Goal: Navigation & Orientation: Find specific page/section

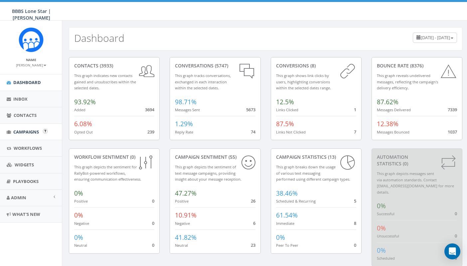
click at [25, 131] on span "Campaigns" at bounding box center [26, 132] width 26 height 6
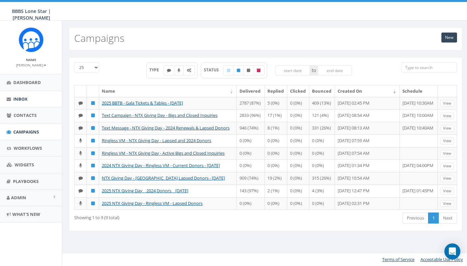
click at [30, 102] on link "Inbox" at bounding box center [31, 99] width 62 height 16
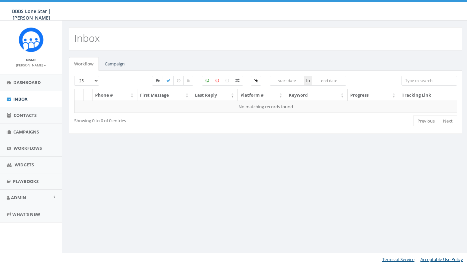
select select
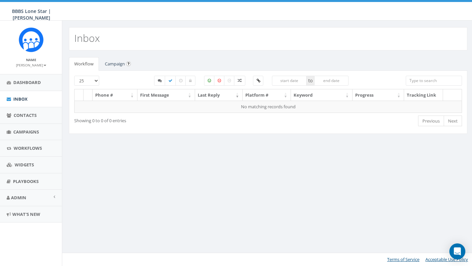
click at [112, 68] on link "Campaign" at bounding box center [114, 64] width 31 height 14
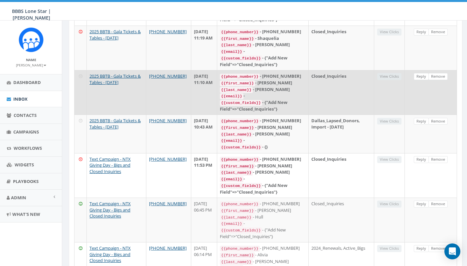
scroll to position [5, 0]
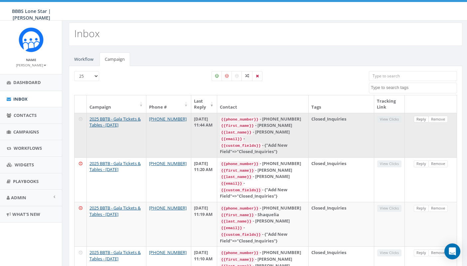
click at [421, 121] on link "Reply" at bounding box center [421, 119] width 15 height 7
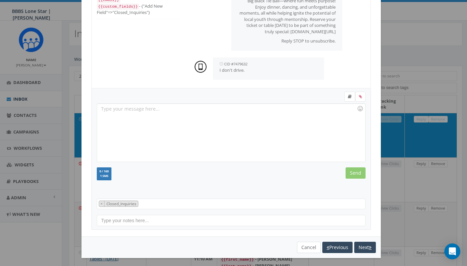
scroll to position [6, 0]
click at [307, 245] on button "Cancel" at bounding box center [309, 247] width 24 height 11
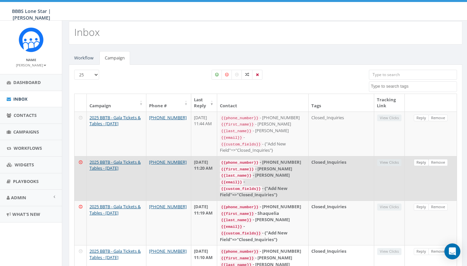
click at [418, 161] on link "Reply" at bounding box center [421, 162] width 15 height 7
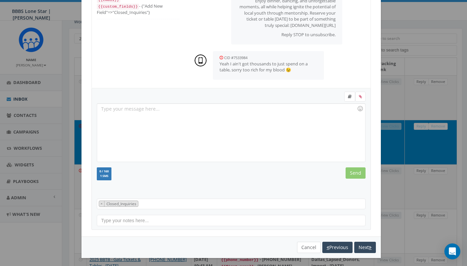
scroll to position [44, 0]
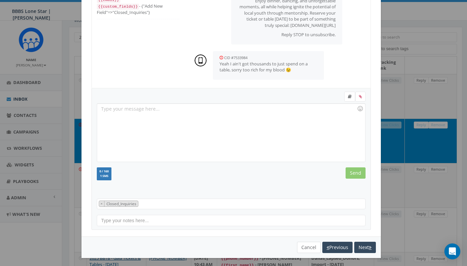
click at [304, 248] on button "Cancel" at bounding box center [309, 247] width 24 height 11
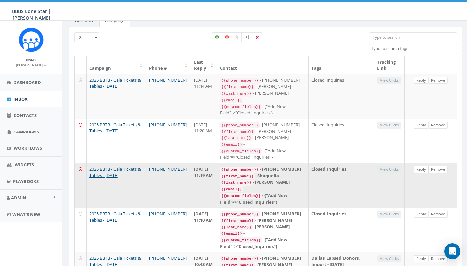
click at [421, 166] on link "Reply" at bounding box center [421, 169] width 15 height 7
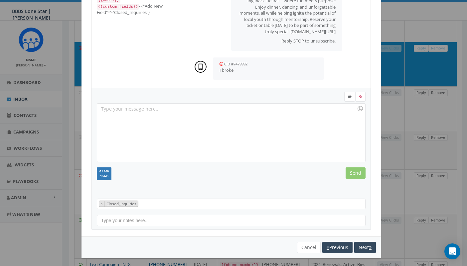
scroll to position [225, 0]
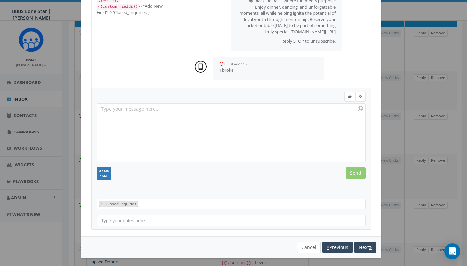
click at [306, 245] on button "Cancel" at bounding box center [309, 247] width 24 height 11
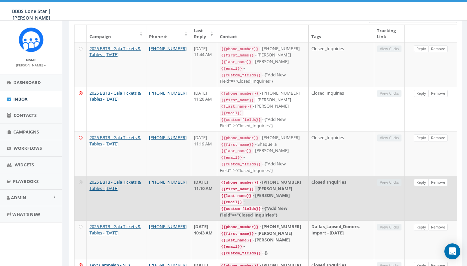
scroll to position [78, 0]
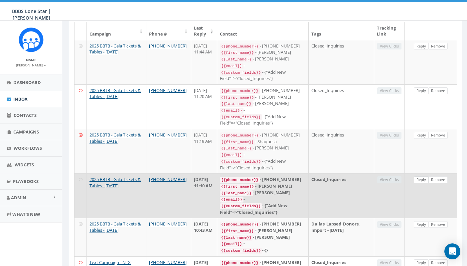
click at [419, 177] on link "Reply" at bounding box center [421, 180] width 15 height 7
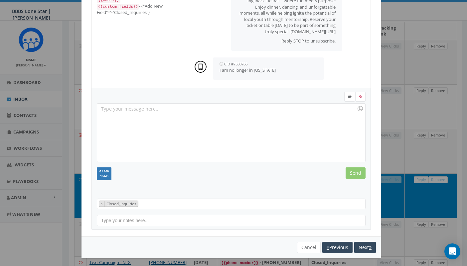
scroll to position [123, 0]
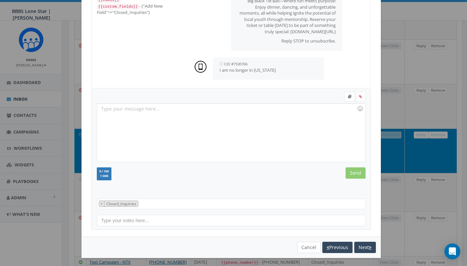
click at [303, 246] on button "Cancel" at bounding box center [309, 247] width 24 height 11
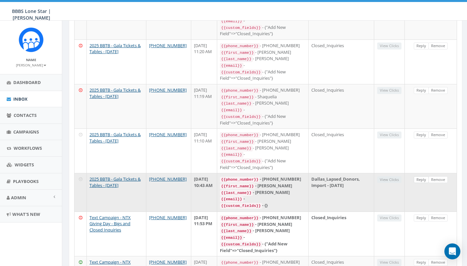
click at [420, 177] on link "Reply" at bounding box center [421, 180] width 15 height 7
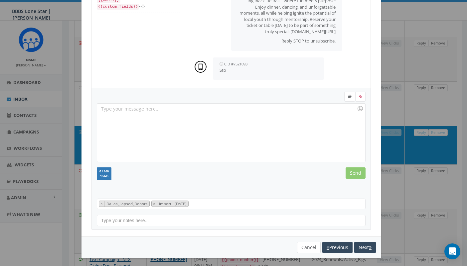
scroll to position [171, 0]
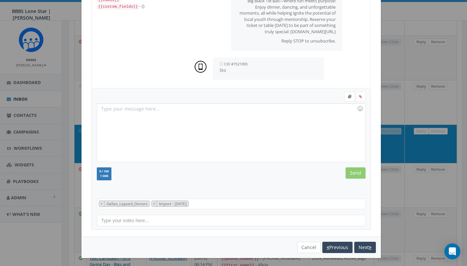
click at [308, 246] on button "Cancel" at bounding box center [309, 247] width 24 height 11
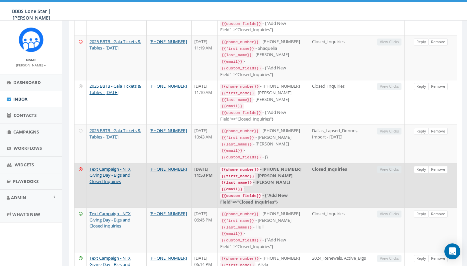
scroll to position [179, 0]
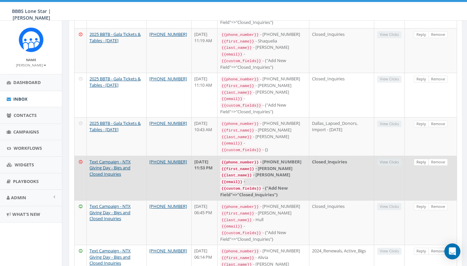
click at [423, 159] on link "Reply" at bounding box center [421, 162] width 15 height 7
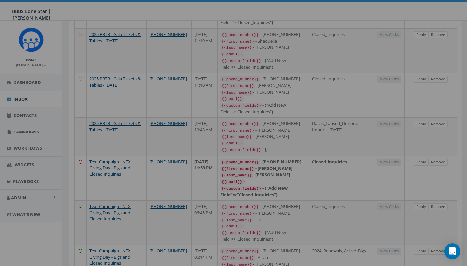
scroll to position [0, 0]
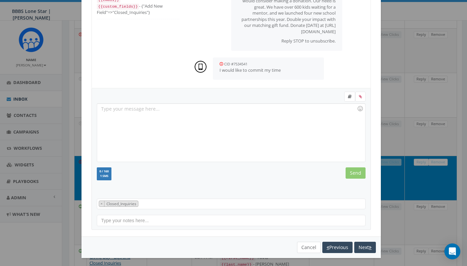
click at [308, 246] on button "Cancel" at bounding box center [309, 247] width 24 height 11
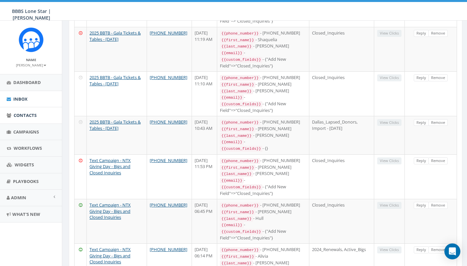
click at [22, 113] on span "Contacts" at bounding box center [25, 115] width 23 height 6
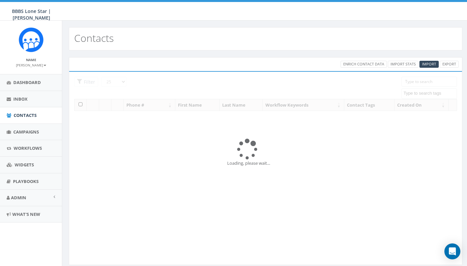
select select
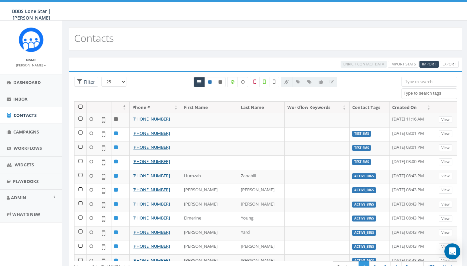
click at [411, 82] on input "search" at bounding box center [429, 82] width 56 height 10
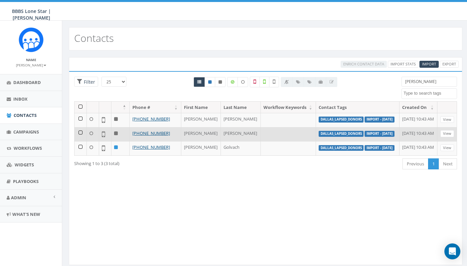
type input "Holly"
click at [117, 136] on icon at bounding box center [116, 133] width 4 height 4
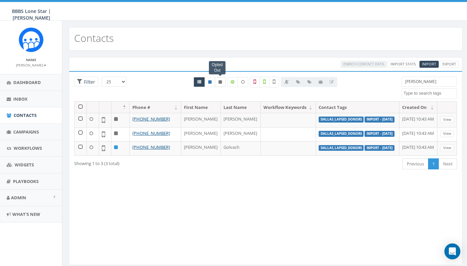
click at [221, 83] on icon at bounding box center [219, 82] width 3 height 4
radio input "true"
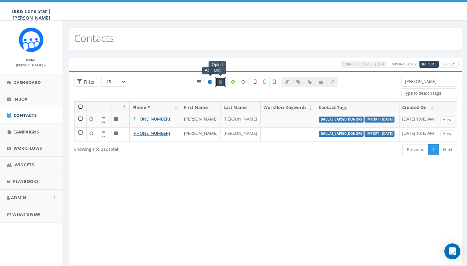
click at [211, 84] on icon at bounding box center [209, 82] width 3 height 4
radio input "true"
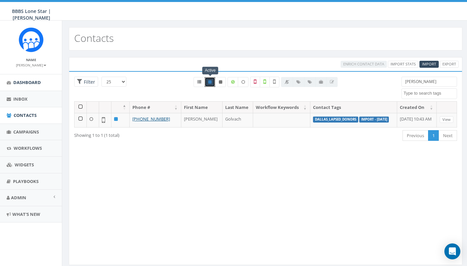
click at [33, 80] on span "Dashboard" at bounding box center [27, 82] width 28 height 6
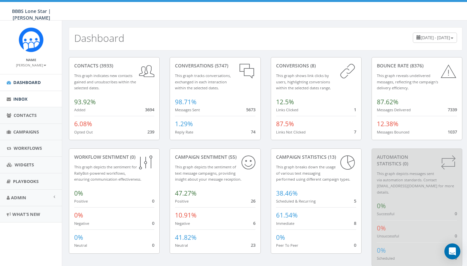
click at [24, 100] on span "Inbox" at bounding box center [20, 99] width 14 height 6
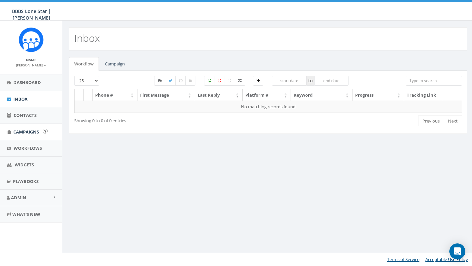
click at [21, 132] on span "Campaigns" at bounding box center [26, 132] width 26 height 6
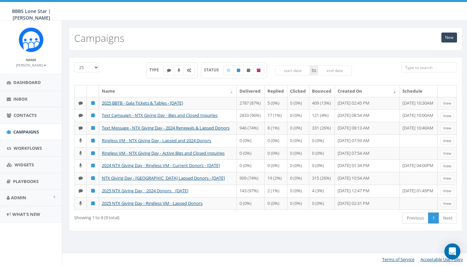
click at [292, 46] on div "New Campaigns" at bounding box center [265, 38] width 393 height 23
